Goal: Task Accomplishment & Management: Manage account settings

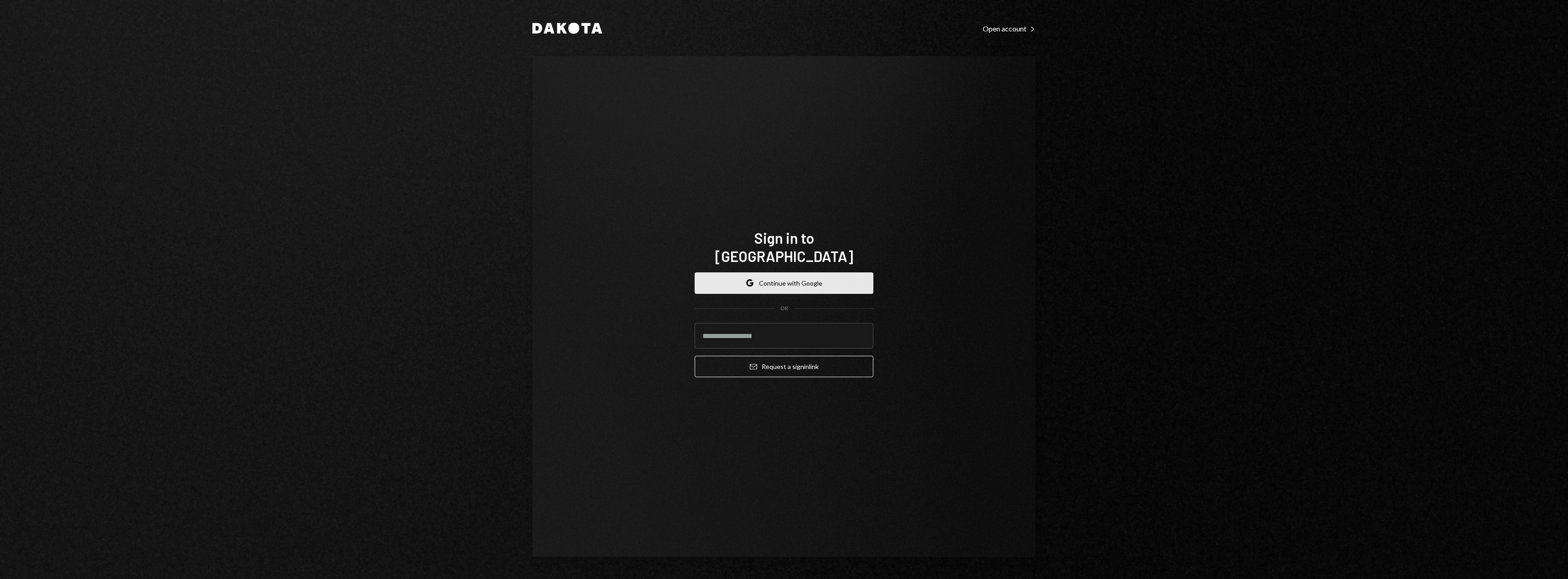
click at [769, 279] on button "Google Continue with Google" at bounding box center [784, 283] width 179 height 21
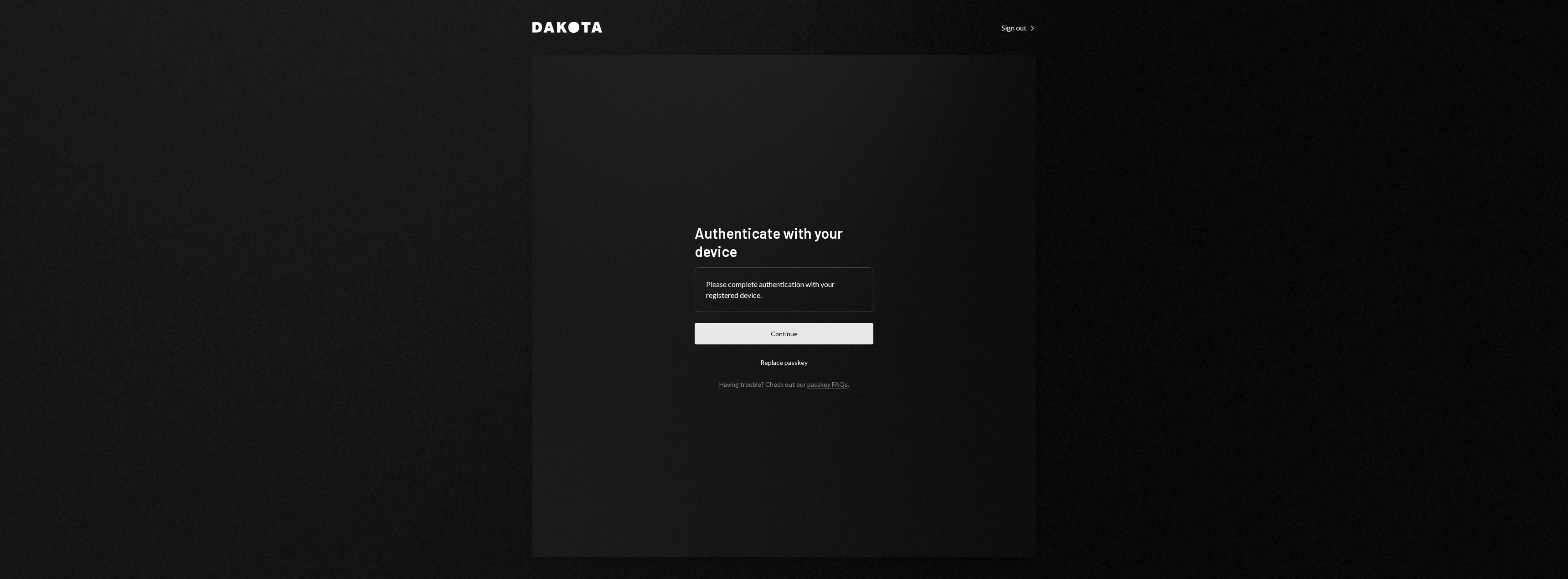
click at [778, 342] on button "Continue" at bounding box center [784, 333] width 179 height 21
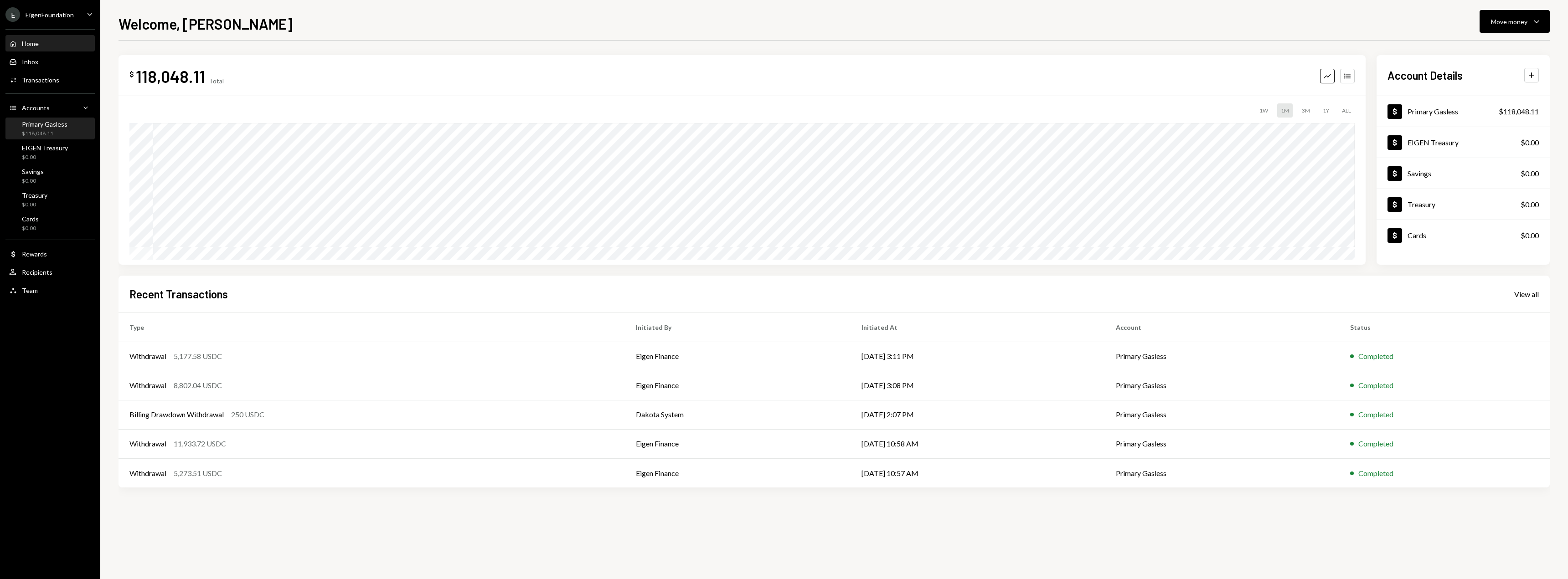
click at [66, 133] on div "$118,048.11" at bounding box center [44, 133] width 46 height 8
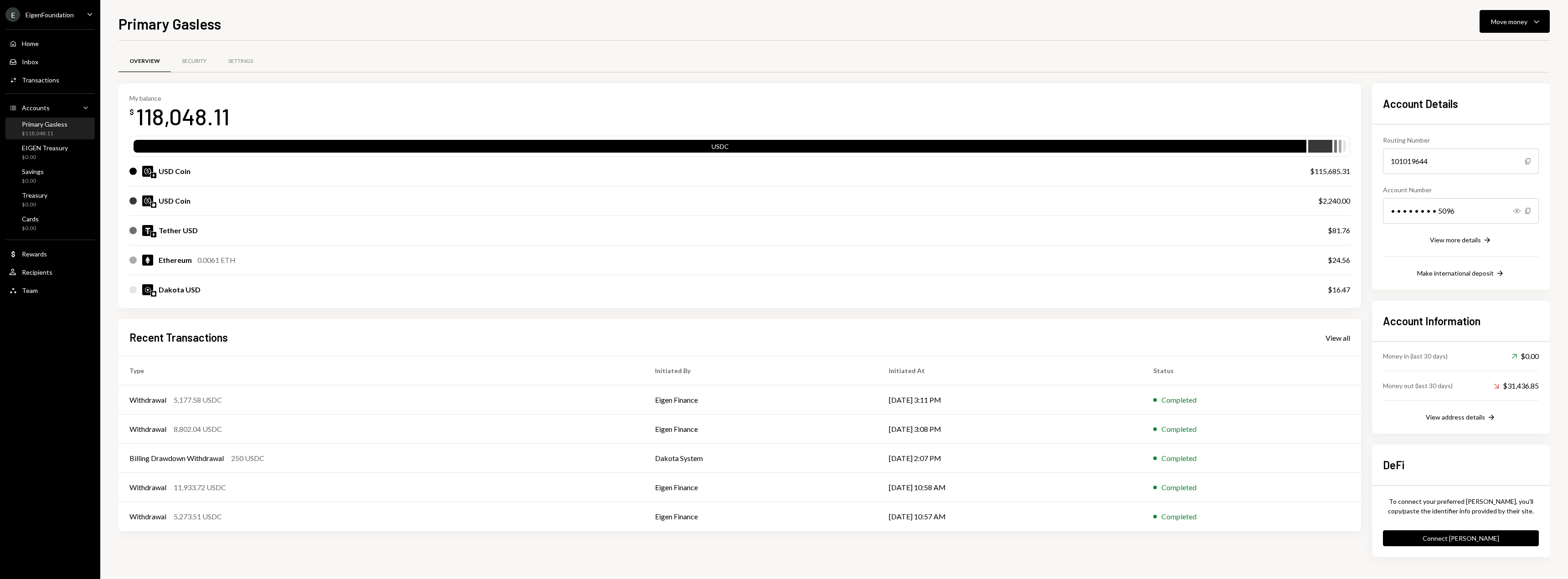
click at [32, 139] on div "Home Home Inbox Inbox Activities Transactions Accounts Accounts Caret Down Prim…" at bounding box center [50, 162] width 100 height 277
click at [39, 130] on div "$118,048.11" at bounding box center [44, 133] width 46 height 8
click at [201, 258] on div "0.0061 ETH" at bounding box center [216, 260] width 38 height 11
click at [55, 46] on div "Home Home" at bounding box center [50, 43] width 82 height 8
